Goal: Task Accomplishment & Management: Manage account settings

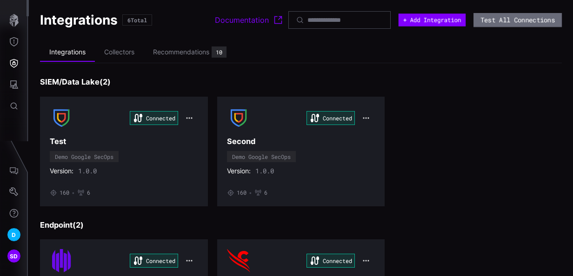
click at [435, 23] on button "+ Add Integration" at bounding box center [432, 19] width 67 height 13
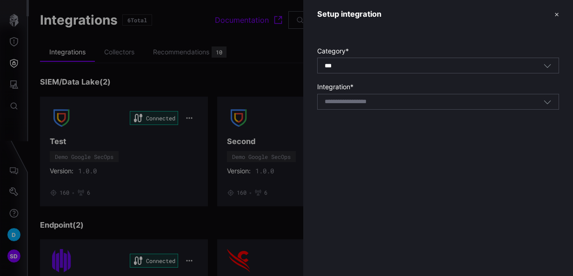
click at [466, 72] on div "*** All" at bounding box center [438, 66] width 242 height 16
click at [412, 27] on header "Setup integration ✕" at bounding box center [438, 14] width 270 height 28
click at [558, 13] on button "✕" at bounding box center [556, 14] width 5 height 10
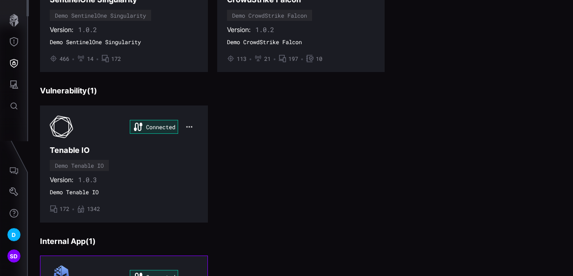
scroll to position [396, 0]
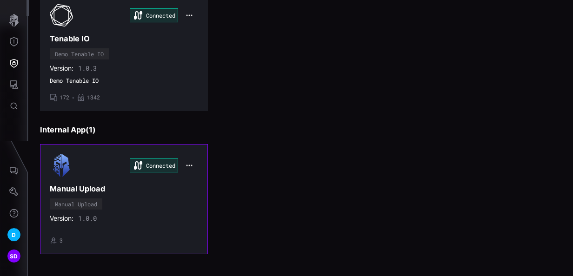
click at [145, 197] on div "Connected Manual Upload Manual Upload Version: 1.0.0 • 3" at bounding box center [124, 199] width 148 height 90
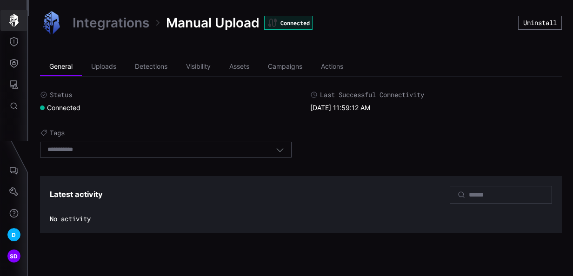
click at [15, 16] on icon "button" at bounding box center [13, 20] width 9 height 13
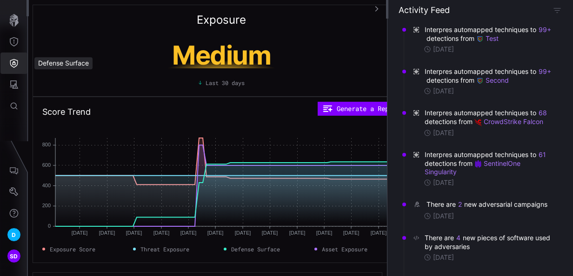
click at [13, 59] on icon "Defense Surface" at bounding box center [13, 63] width 9 height 9
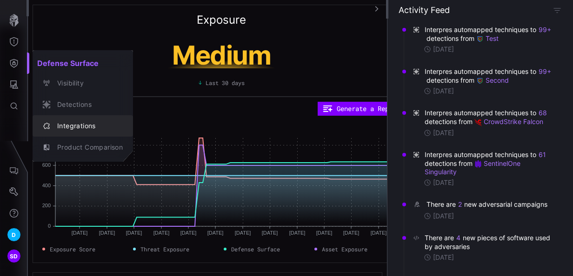
click at [81, 126] on div "Integrations" at bounding box center [88, 126] width 70 height 12
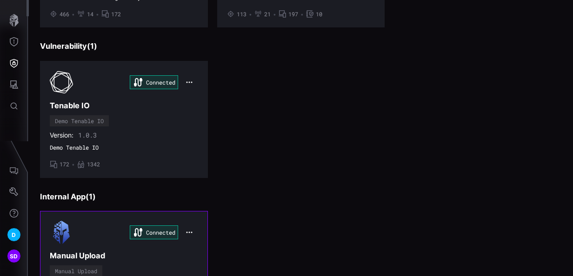
scroll to position [396, 0]
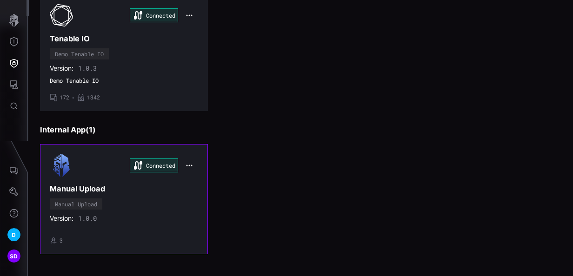
click at [126, 199] on div "Connected Manual Upload Manual Upload Version: 1.0.0 • 3" at bounding box center [124, 199] width 148 height 90
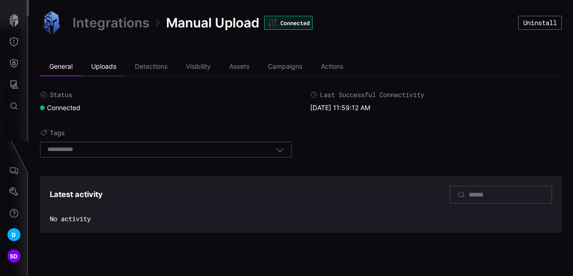
click at [109, 66] on li "Uploads" at bounding box center [104, 67] width 44 height 19
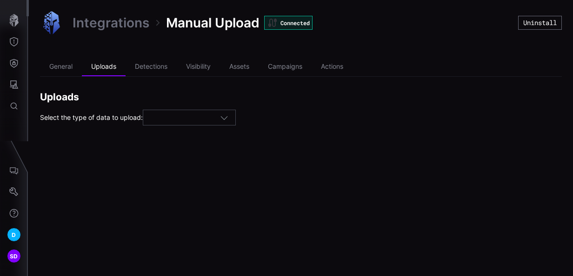
click at [228, 117] on icon "button" at bounding box center [224, 117] width 8 height 8
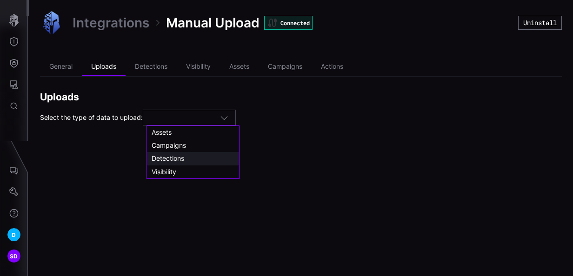
click at [172, 159] on span "Detections" at bounding box center [168, 158] width 33 height 8
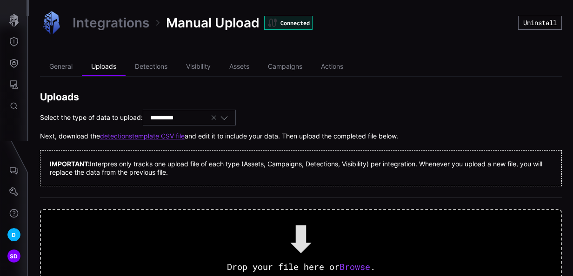
scroll to position [47, 0]
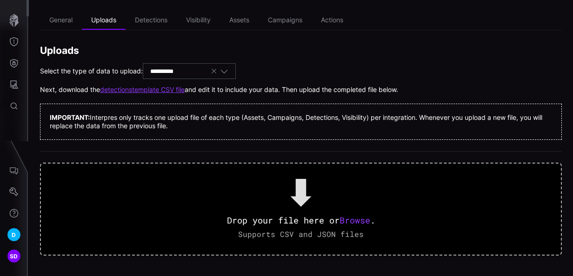
click at [151, 88] on link "detections template CSV file" at bounding box center [142, 90] width 85 height 8
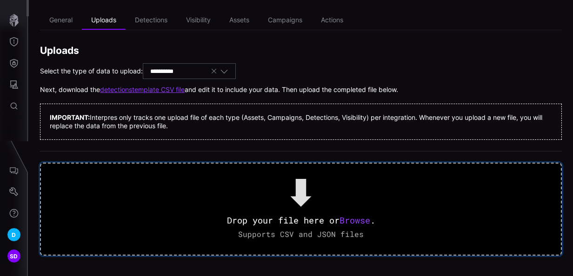
click at [362, 223] on span "Browse" at bounding box center [354, 220] width 31 height 11
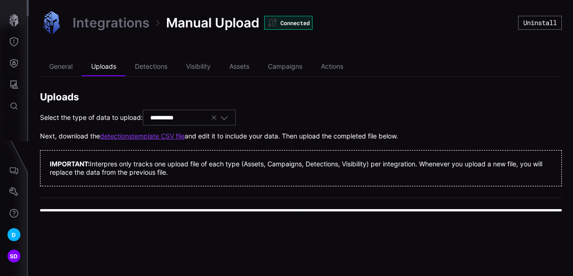
scroll to position [0, 0]
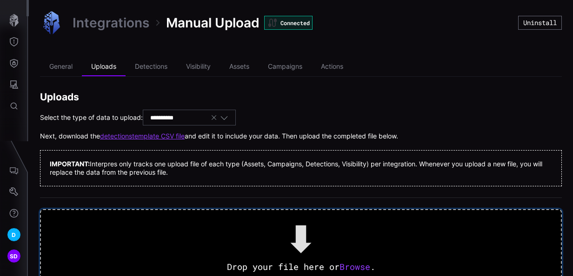
click at [351, 265] on span "Browse" at bounding box center [354, 266] width 31 height 11
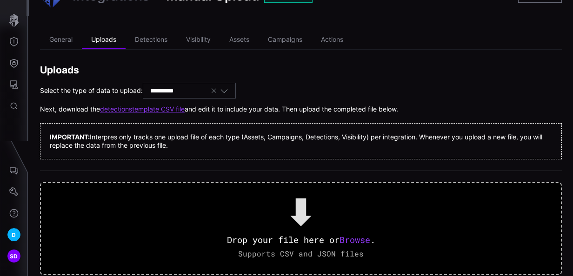
scroll to position [48, 0]
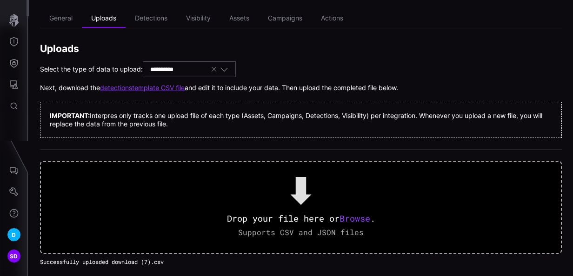
click at [228, 69] on icon "button" at bounding box center [224, 69] width 8 height 8
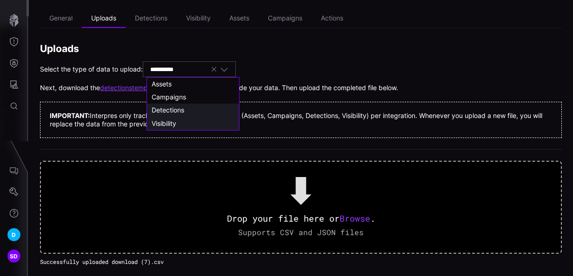
click at [171, 118] on div "Visibility" at bounding box center [193, 123] width 92 height 13
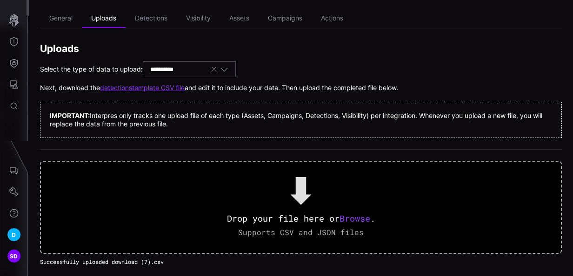
type input "**********"
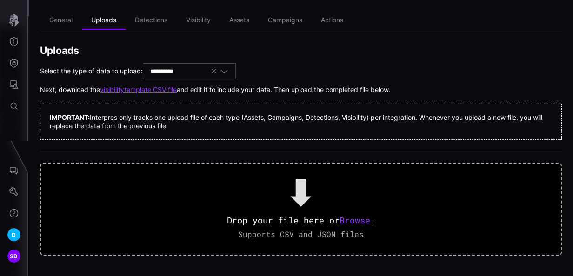
click at [160, 90] on link "visibility template CSV file" at bounding box center [138, 90] width 77 height 8
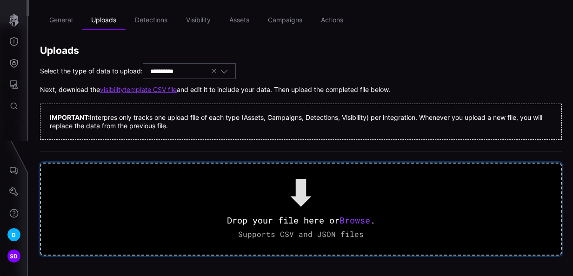
click at [347, 219] on span "Browse" at bounding box center [354, 220] width 31 height 11
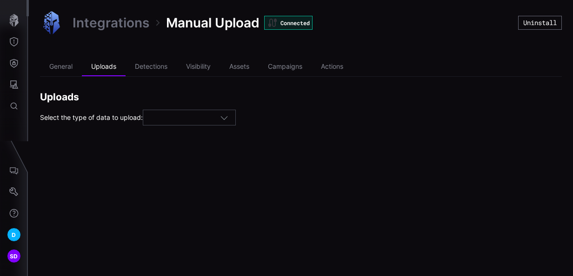
click at [228, 117] on icon "button" at bounding box center [224, 117] width 8 height 8
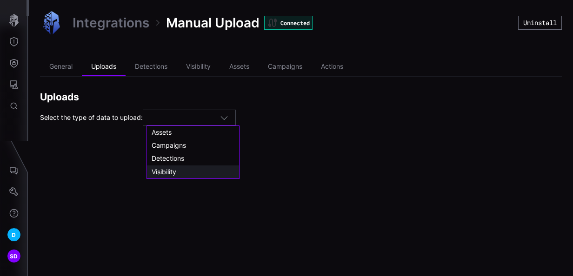
click at [166, 171] on span "Visibility" at bounding box center [164, 172] width 25 height 8
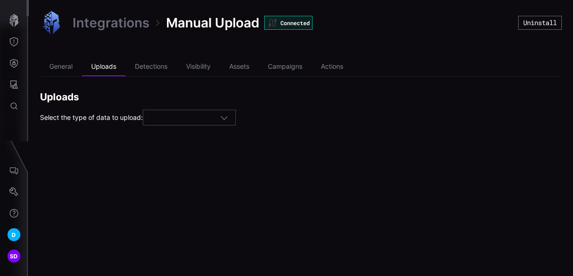
type input "**********"
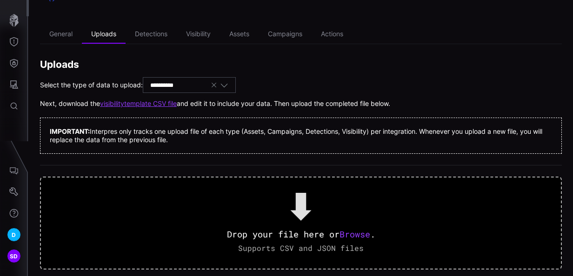
scroll to position [47, 0]
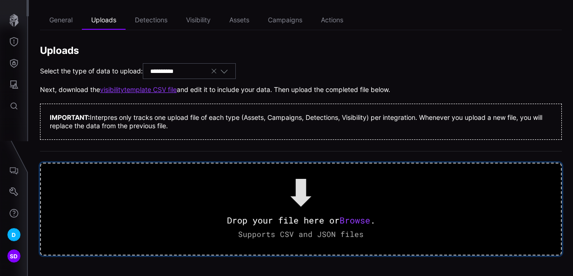
click at [356, 220] on span "Browse" at bounding box center [354, 220] width 31 height 11
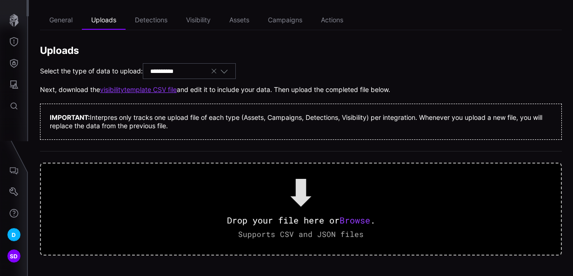
scroll to position [0, 0]
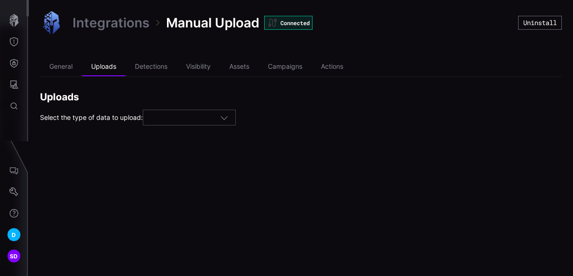
click at [228, 118] on icon "button" at bounding box center [224, 117] width 8 height 8
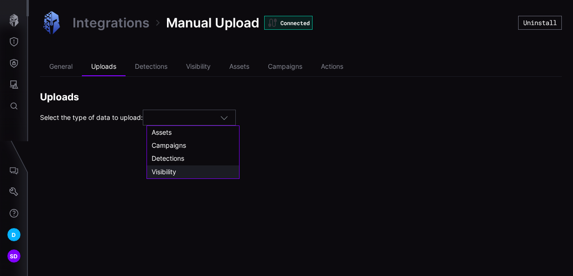
click at [172, 168] on span "Visibility" at bounding box center [164, 172] width 25 height 8
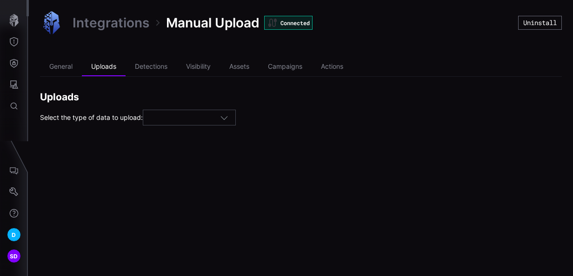
type input "**********"
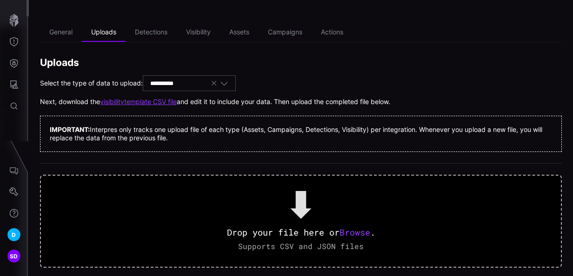
scroll to position [47, 0]
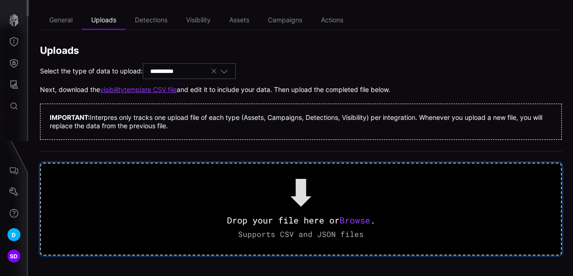
click at [352, 220] on span "Browse" at bounding box center [354, 220] width 31 height 11
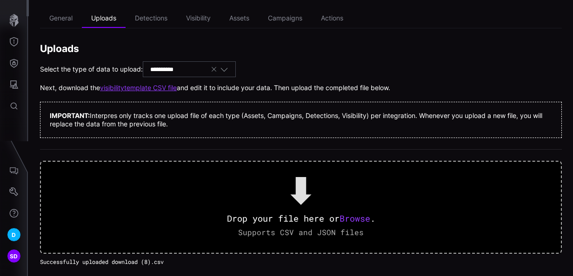
scroll to position [2, 0]
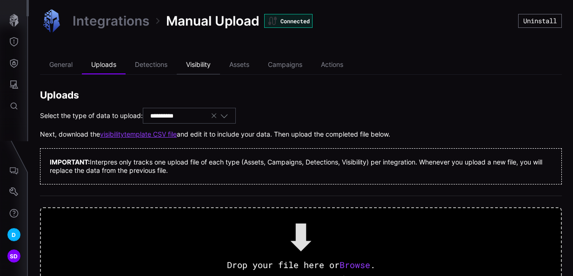
click at [204, 62] on li "Visibility" at bounding box center [198, 65] width 43 height 19
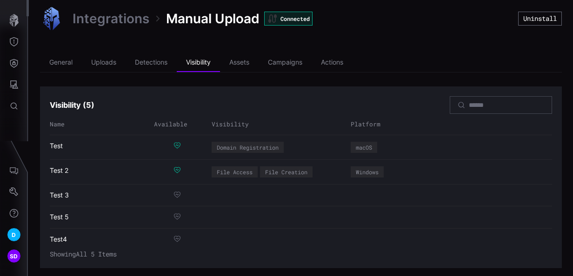
scroll to position [5, 0]
click at [96, 59] on li "Uploads" at bounding box center [104, 62] width 44 height 19
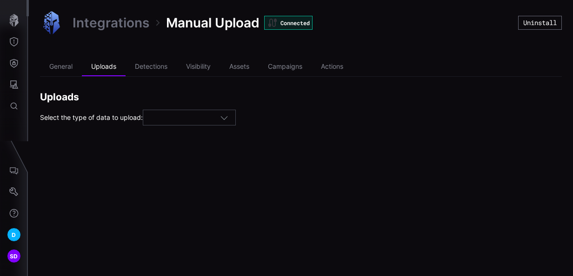
click at [228, 118] on icon "button" at bounding box center [224, 117] width 8 height 8
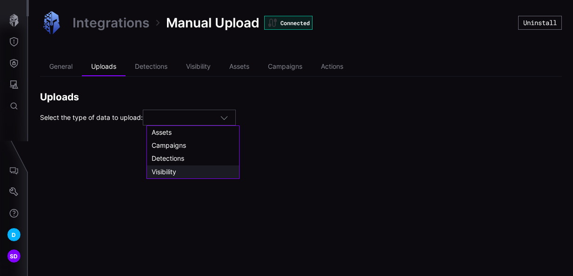
click at [174, 170] on span "Visibility" at bounding box center [164, 172] width 25 height 8
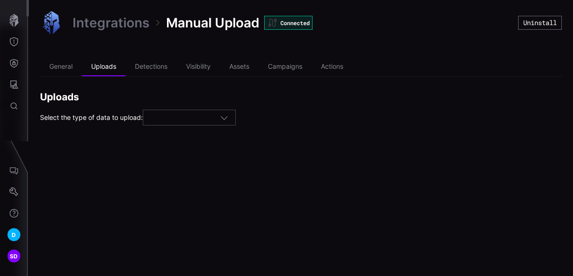
type input "**********"
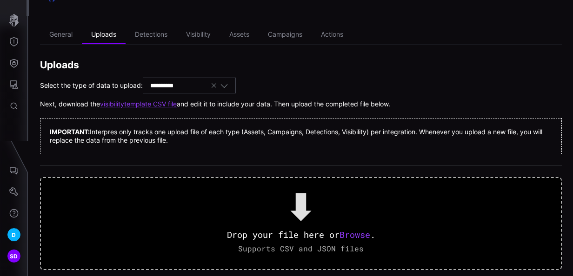
scroll to position [47, 0]
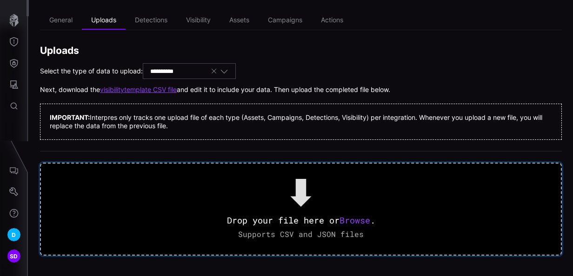
click at [365, 220] on span "Browse" at bounding box center [354, 220] width 31 height 11
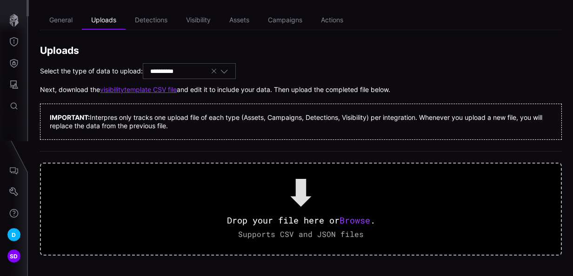
scroll to position [0, 0]
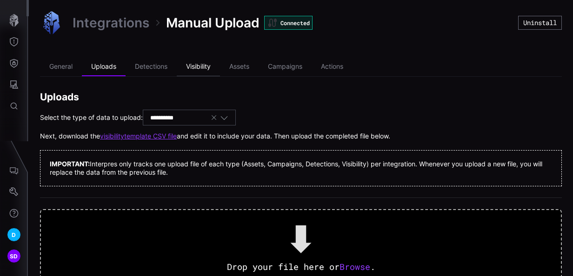
click at [209, 67] on li "Visibility" at bounding box center [198, 67] width 43 height 19
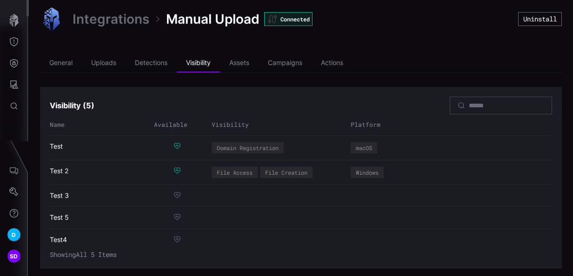
scroll to position [5, 0]
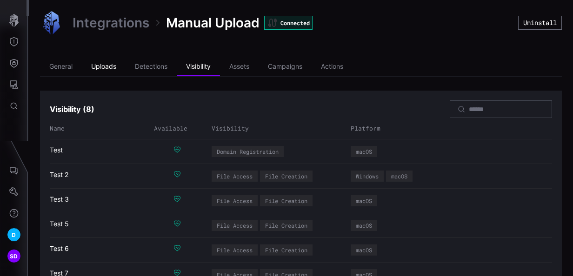
click at [107, 66] on li "Uploads" at bounding box center [104, 67] width 44 height 19
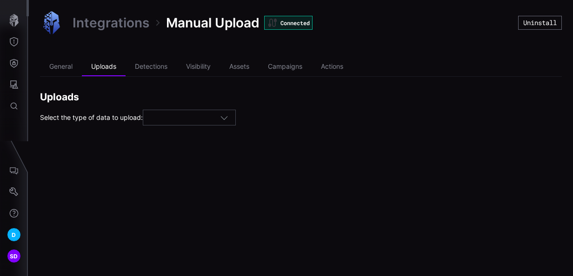
click at [228, 117] on icon "button" at bounding box center [224, 117] width 8 height 8
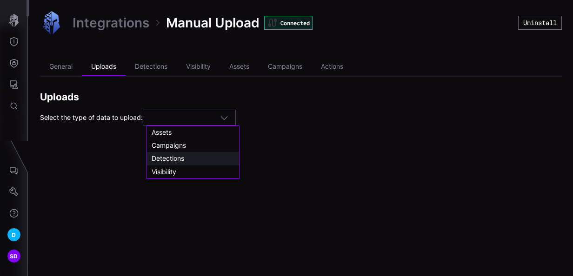
click at [186, 159] on div "Detections" at bounding box center [193, 158] width 83 height 8
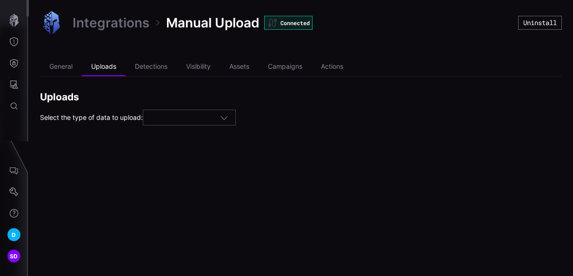
type input "**********"
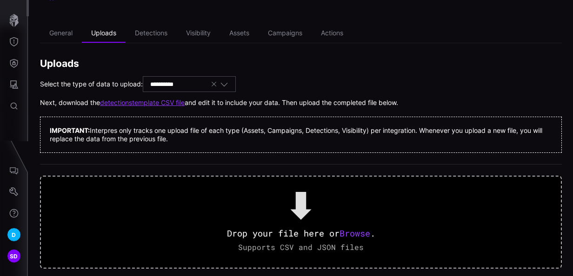
scroll to position [47, 0]
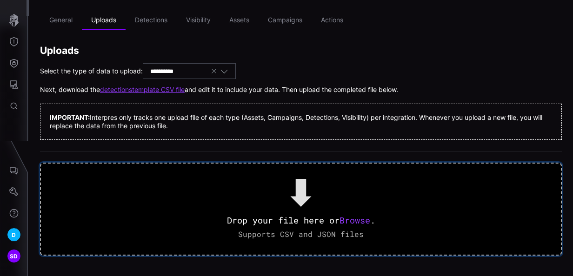
click at [353, 219] on span "Browse" at bounding box center [354, 220] width 31 height 11
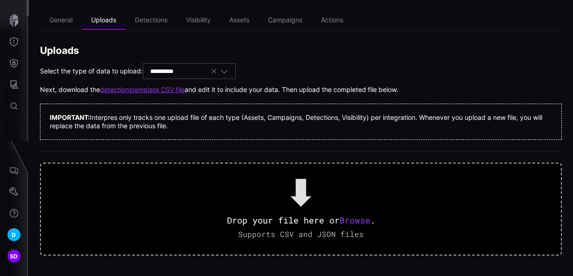
scroll to position [0, 0]
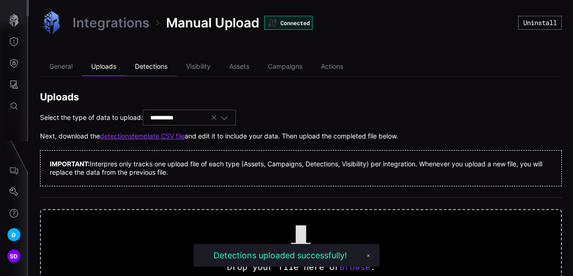
click at [156, 62] on li "Detections" at bounding box center [151, 67] width 51 height 19
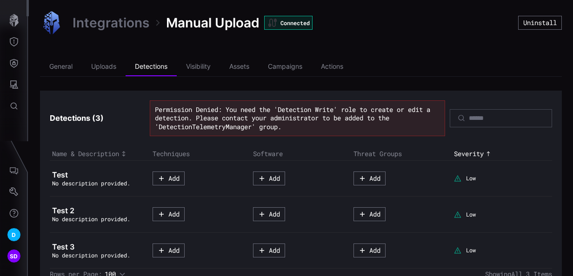
scroll to position [22, 0]
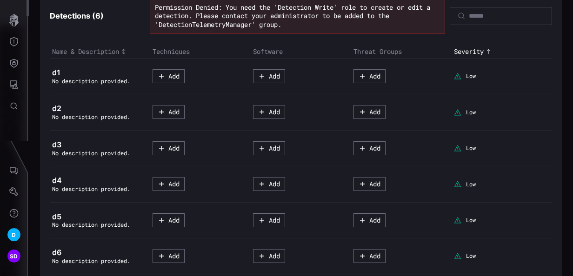
scroll to position [129, 0]
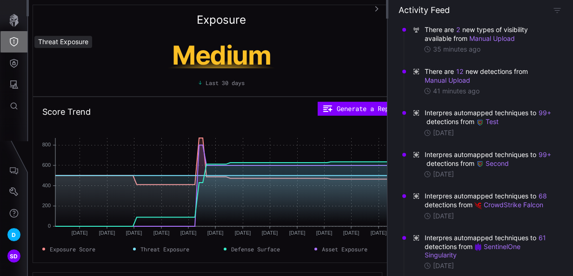
click at [11, 41] on icon "Threat Exposure" at bounding box center [13, 41] width 9 height 9
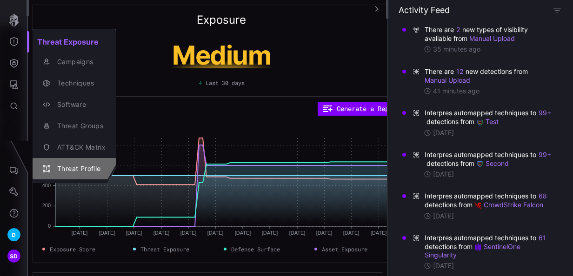
click at [82, 166] on div "Threat Profile" at bounding box center [79, 169] width 53 height 12
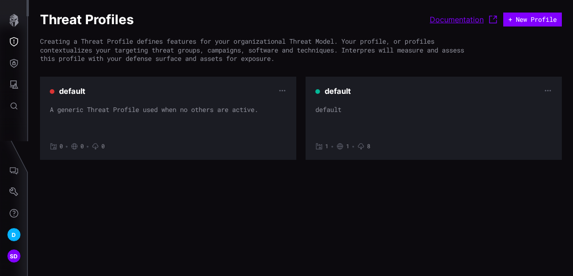
click at [440, 20] on link "Documentation" at bounding box center [464, 19] width 69 height 11
click at [11, 193] on icon "Settings" at bounding box center [13, 191] width 9 height 9
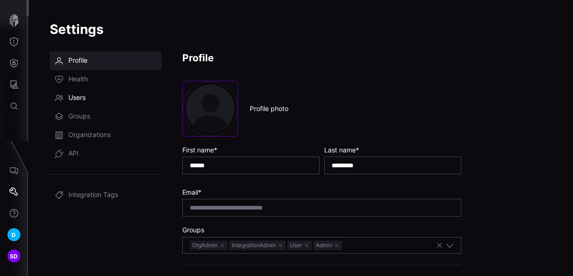
click at [81, 99] on span "Users" at bounding box center [76, 97] width 17 height 9
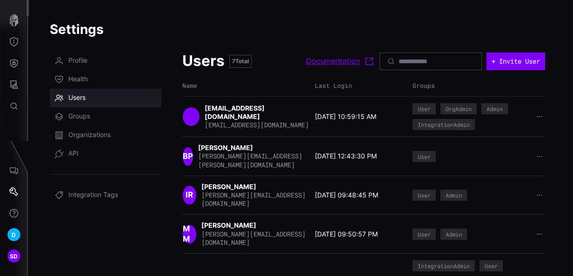
click at [306, 62] on link "Documentation" at bounding box center [340, 61] width 69 height 11
click at [14, 64] on icon "Defense Surface" at bounding box center [13, 63] width 9 height 9
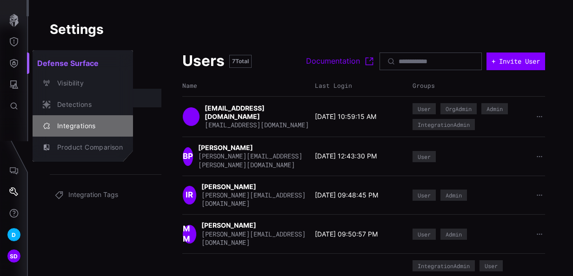
click at [61, 123] on div "Integrations" at bounding box center [88, 126] width 70 height 12
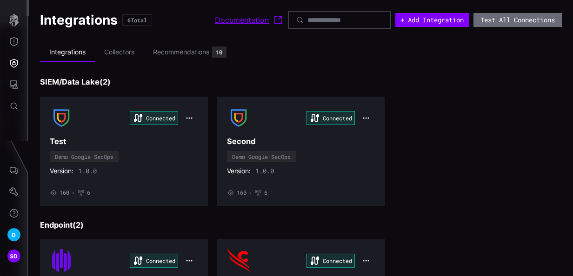
click at [223, 21] on link "Documentation" at bounding box center [249, 19] width 69 height 11
click at [494, 196] on div "Connected Test Demo Google SecOps Version: 1.0.0 • 160 • 6 Connected Second Dem…" at bounding box center [301, 152] width 522 height 110
